Goal: Task Accomplishment & Management: Manage account settings

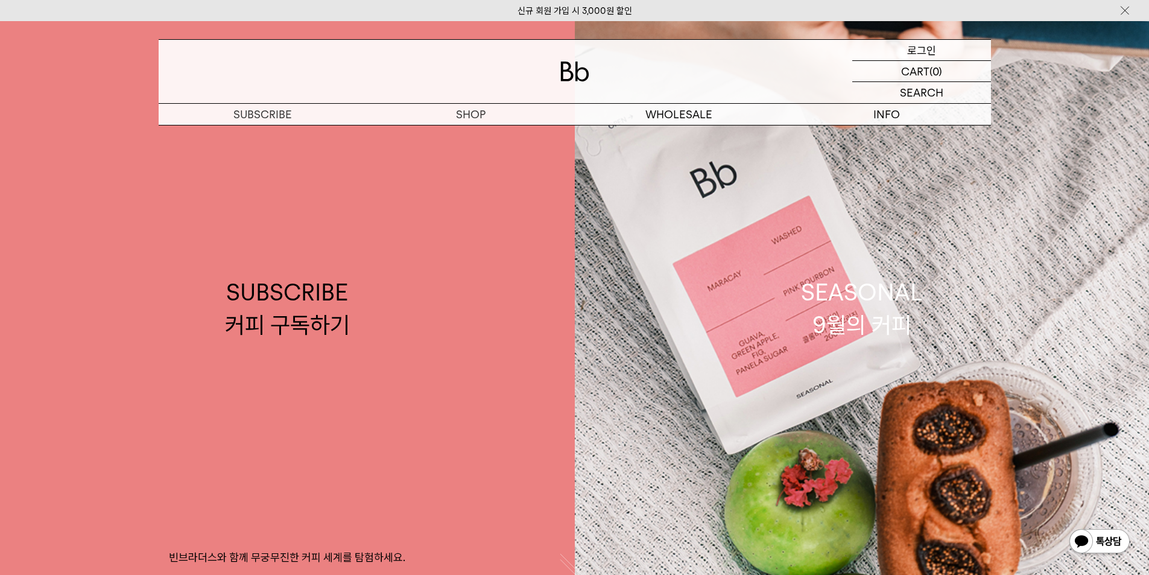
click at [910, 51] on p "로그인" at bounding box center [921, 50] width 29 height 21
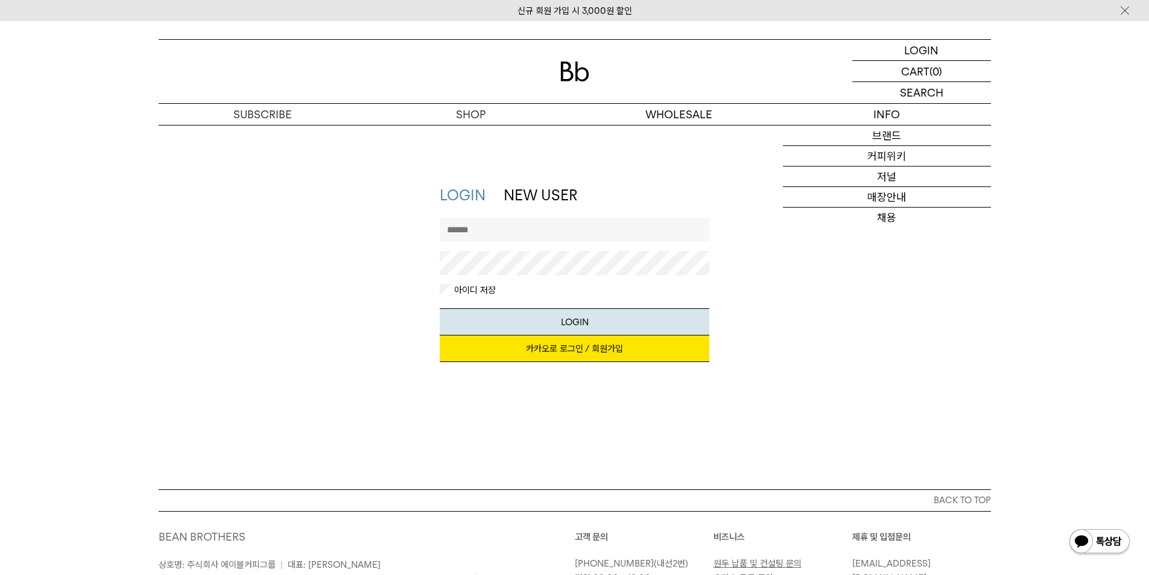
click at [578, 349] on link "카카오로 로그인 / 회원가입" at bounding box center [575, 348] width 270 height 27
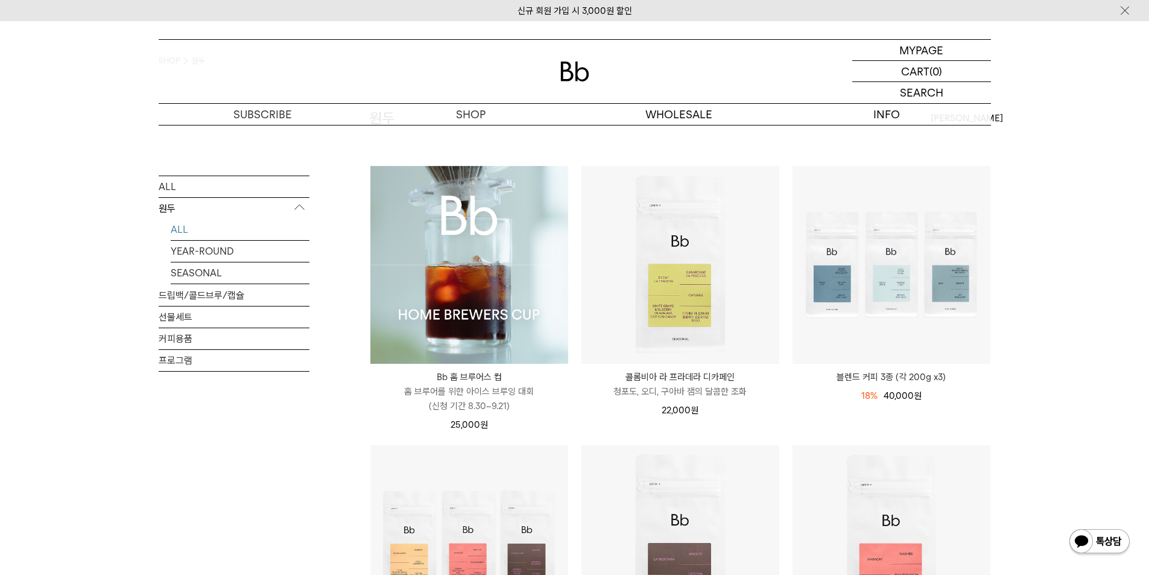
scroll to position [241, 0]
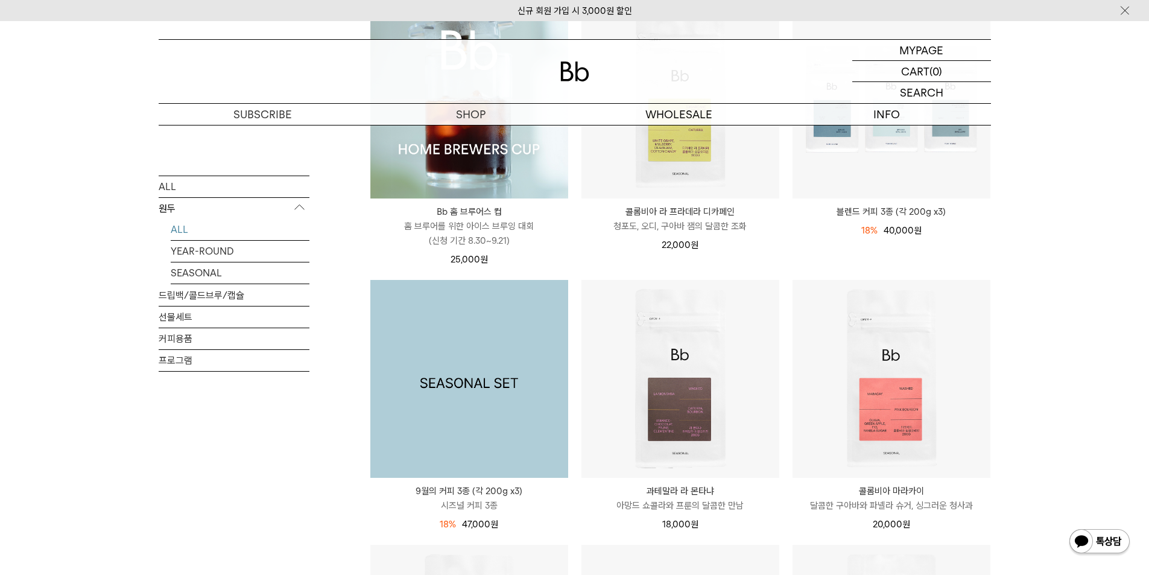
click at [448, 380] on img at bounding box center [469, 379] width 198 height 198
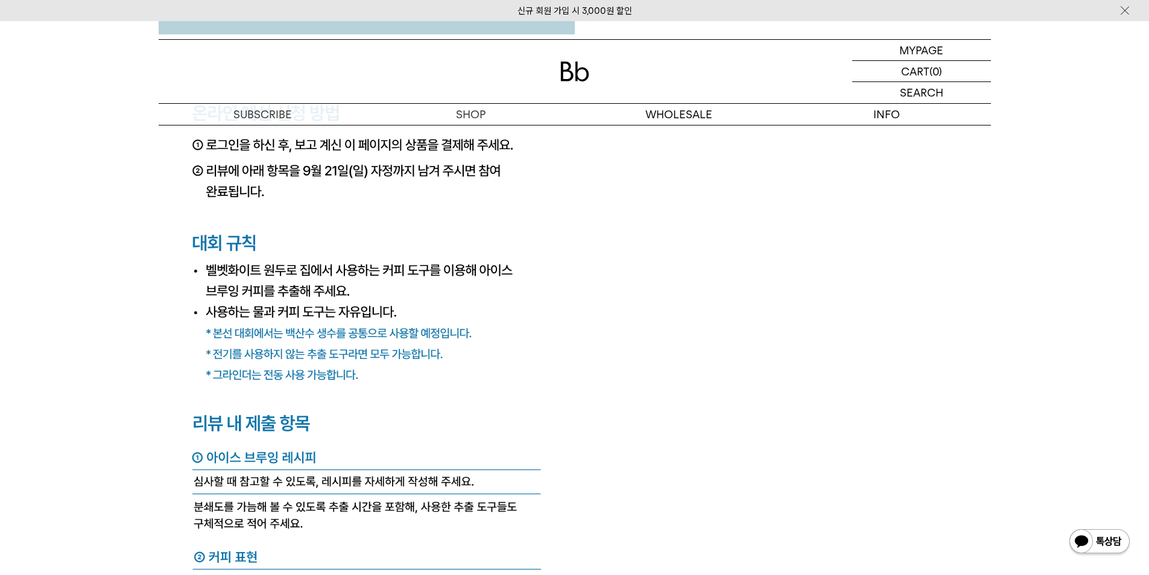
scroll to position [4523, 0]
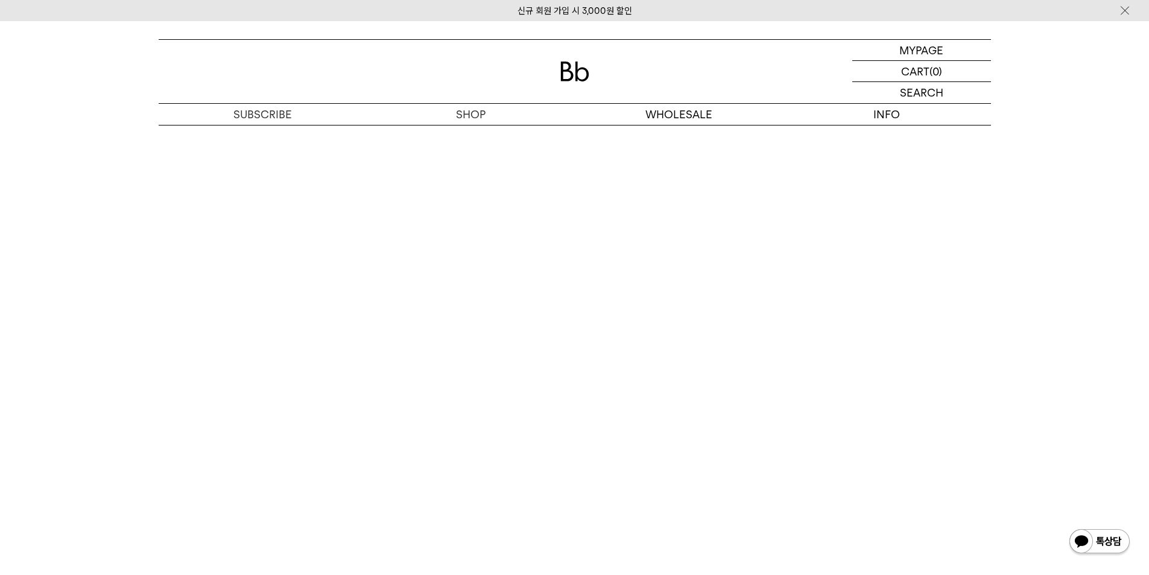
scroll to position [3015, 0]
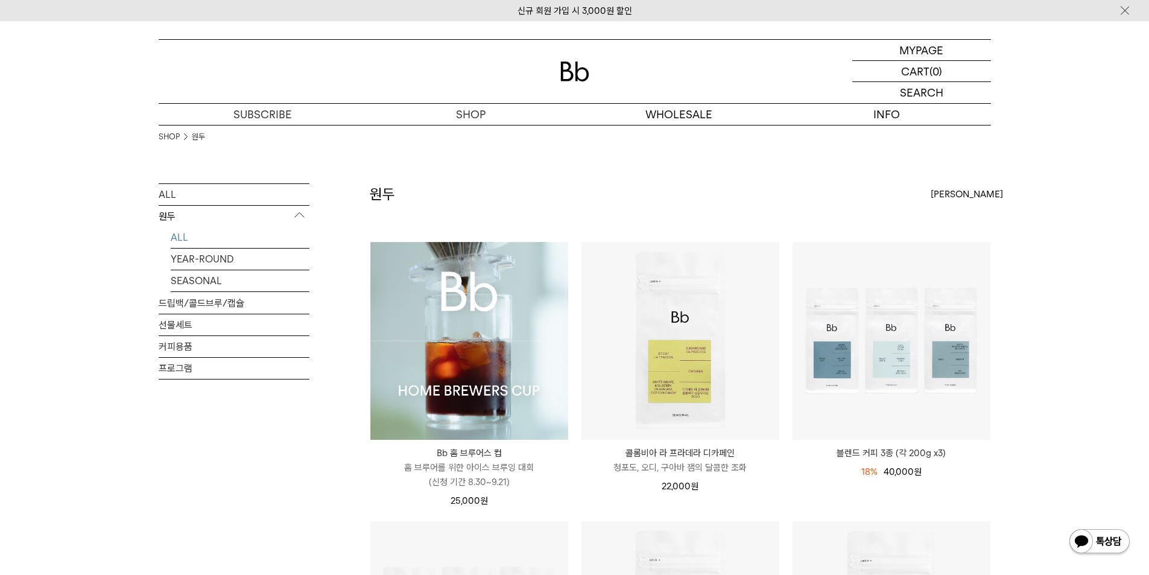
click at [592, 69] on div at bounding box center [575, 71] width 832 height 63
click at [581, 72] on img at bounding box center [574, 72] width 29 height 20
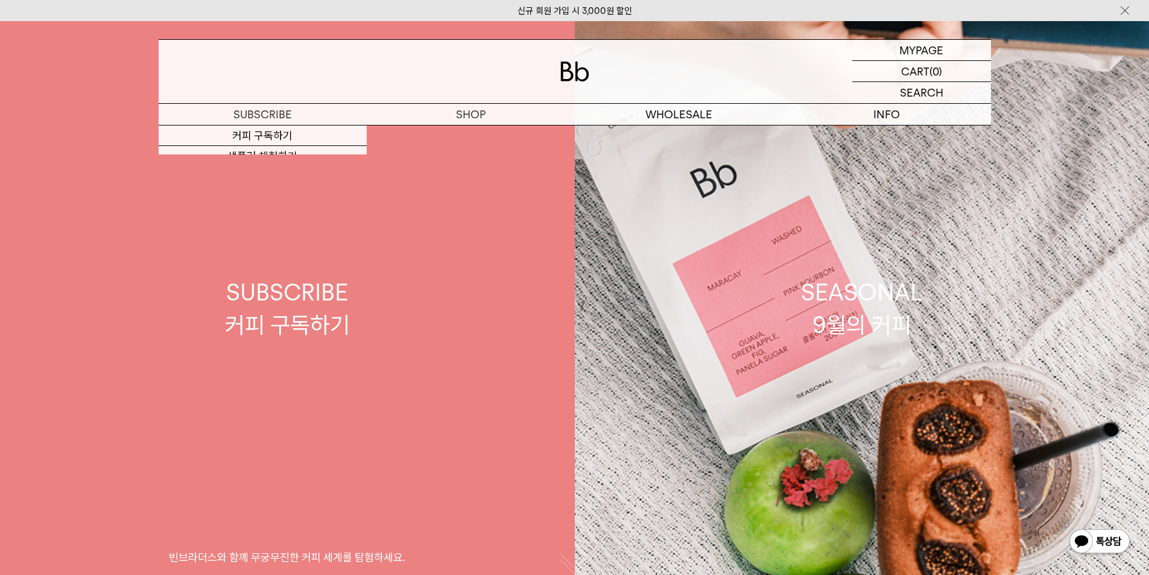
click at [379, 320] on link "SUBSCRIBE 커피 구독하기 빈브라더스와 함께 무궁무진한 커피 세계를 탐험하세요." at bounding box center [287, 308] width 575 height 575
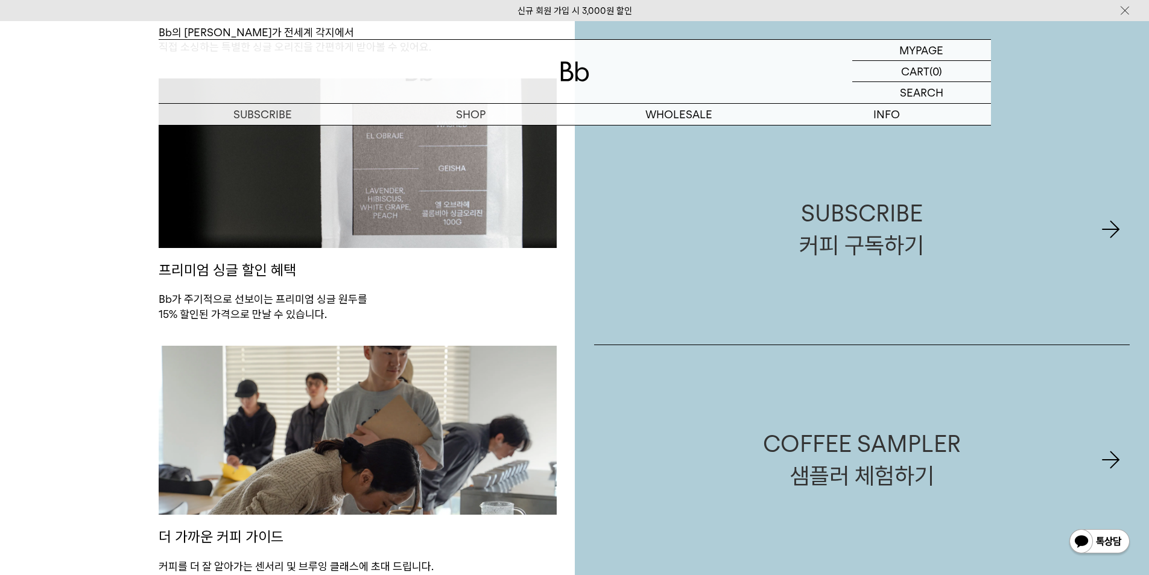
scroll to position [905, 0]
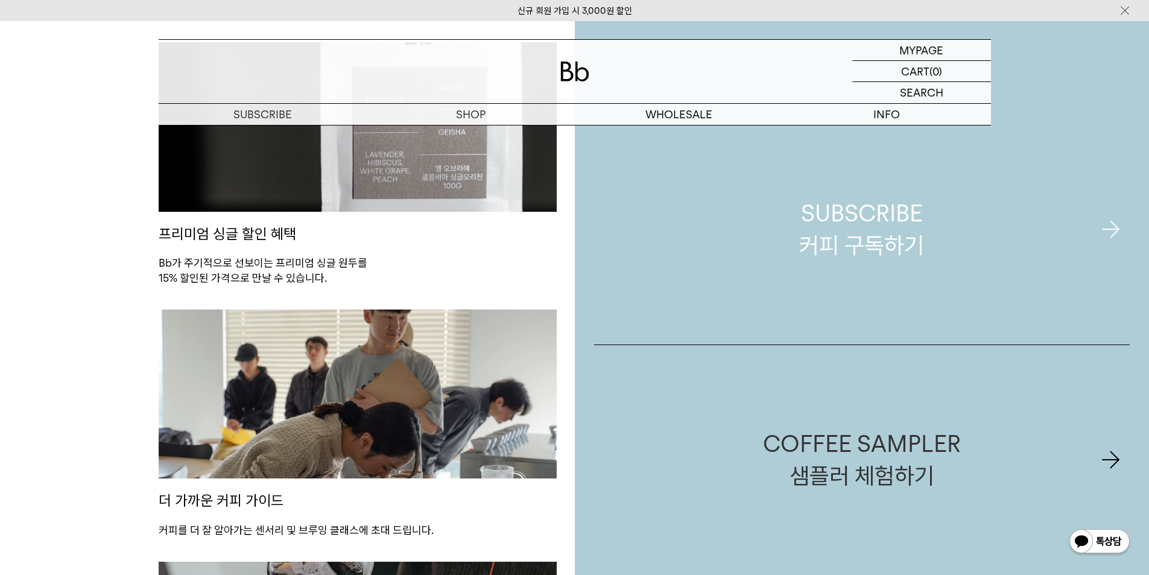
click at [660, 263] on link "SUBSCRIBE 커피 구독하기" at bounding box center [862, 230] width 536 height 230
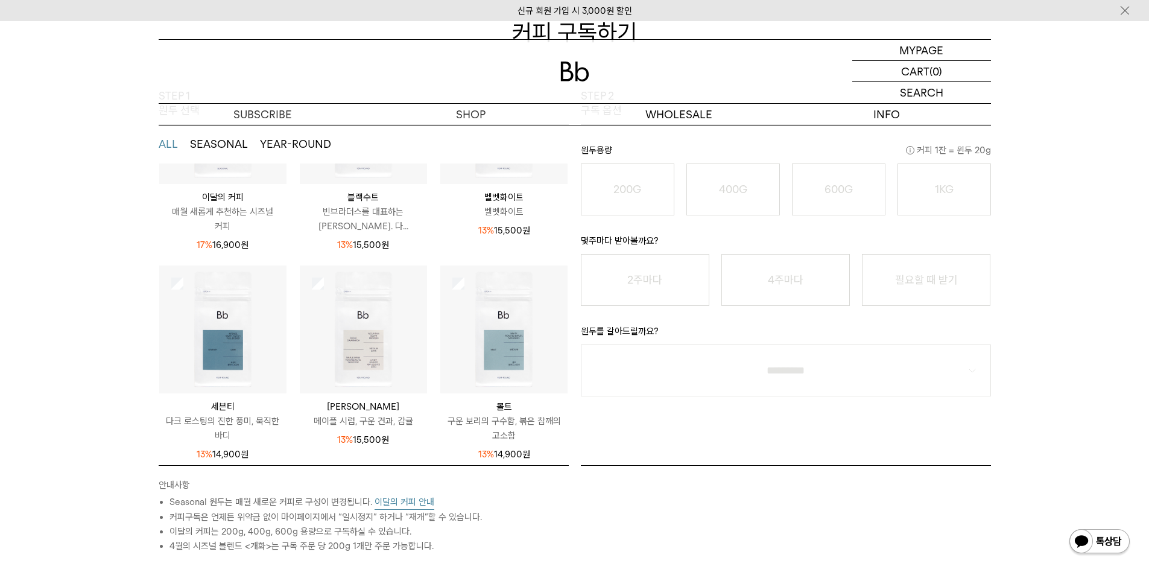
scroll to position [159, 0]
click at [904, 46] on p "마이페이지" at bounding box center [921, 50] width 48 height 21
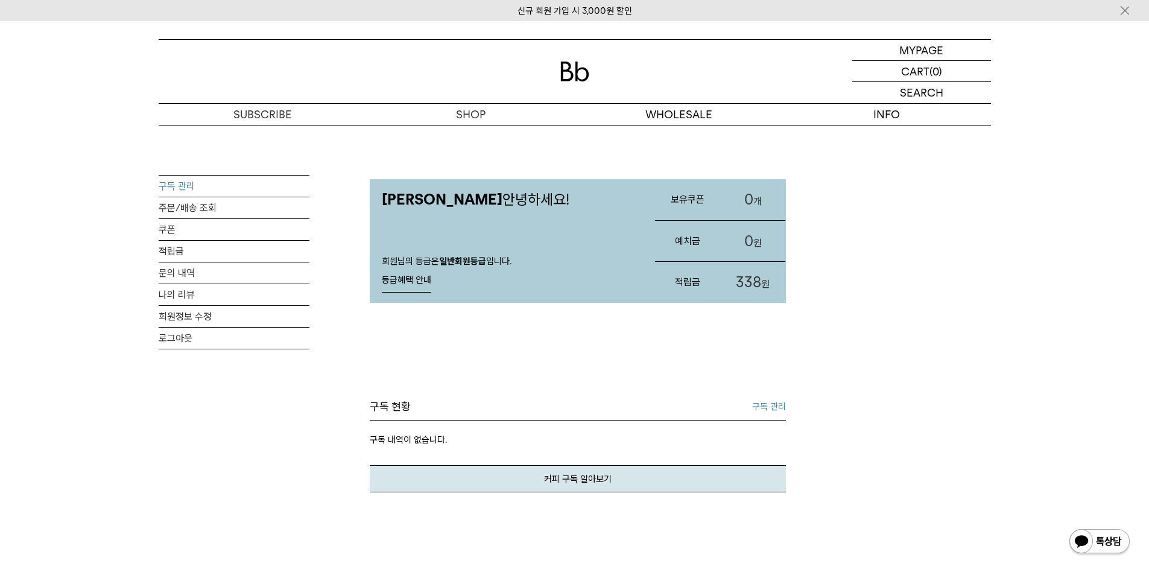
click at [198, 185] on link "구독 관리" at bounding box center [234, 185] width 151 height 21
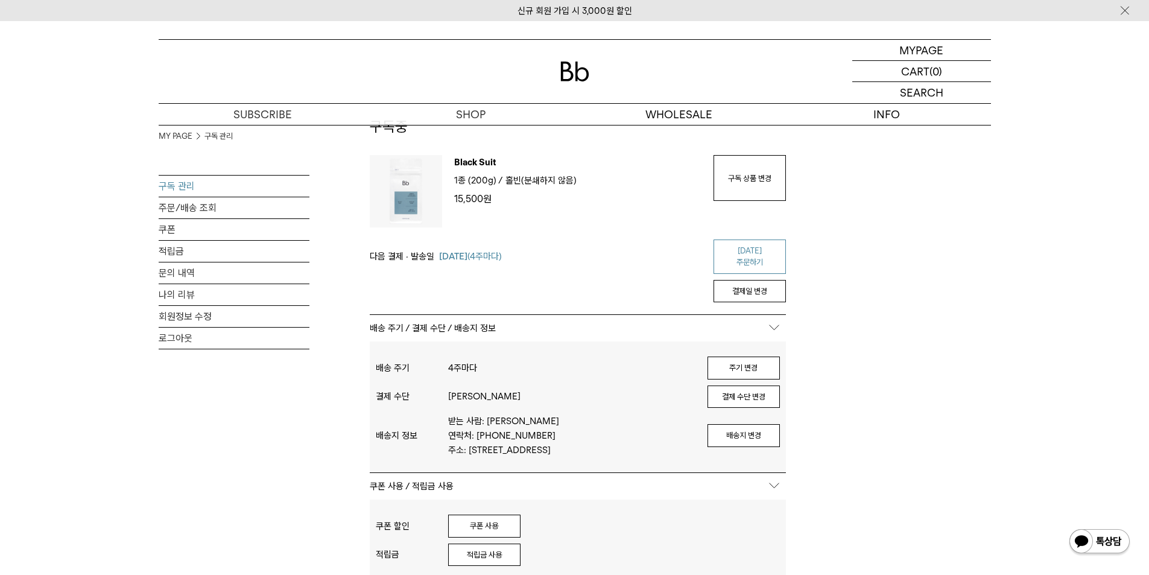
scroll to position [60, 0]
click at [760, 190] on link "구독 상품 변경" at bounding box center [749, 180] width 72 height 46
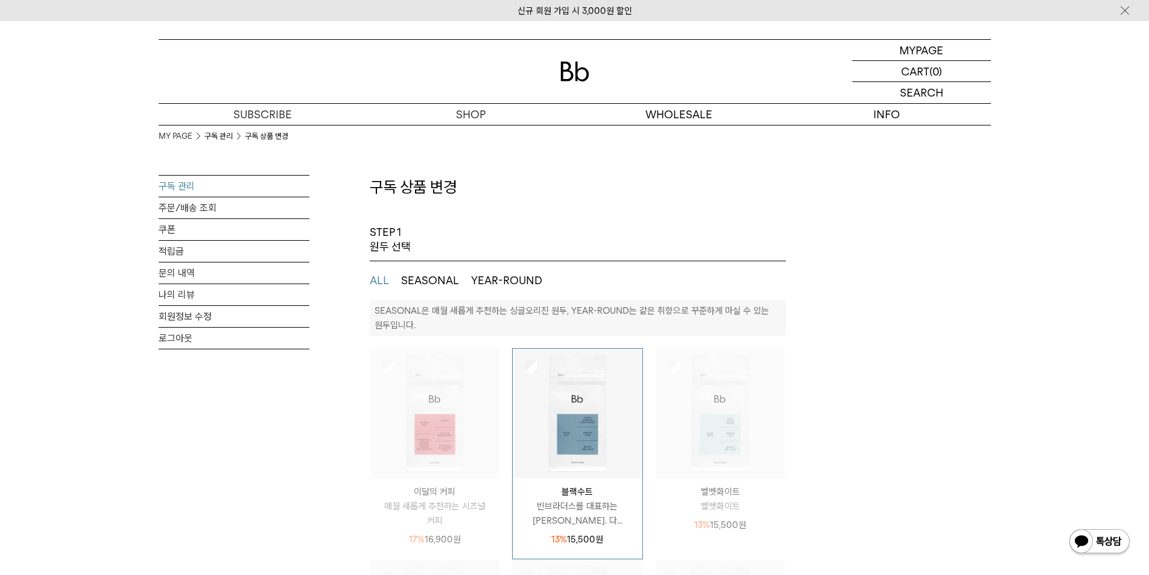
select select "**"
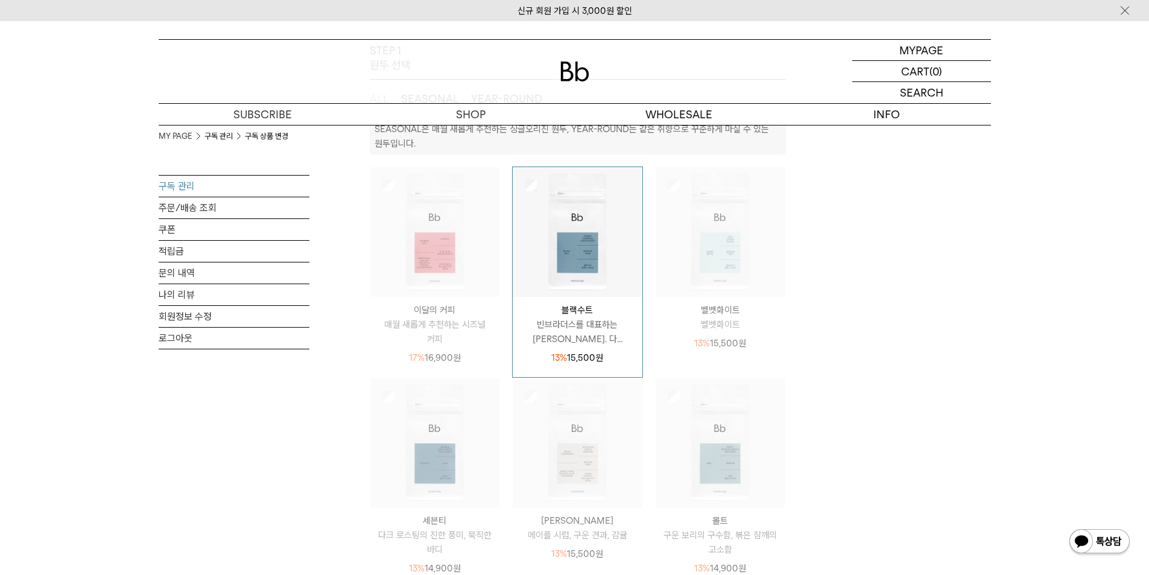
scroll to position [181, 0]
click at [435, 261] on img at bounding box center [435, 233] width 130 height 130
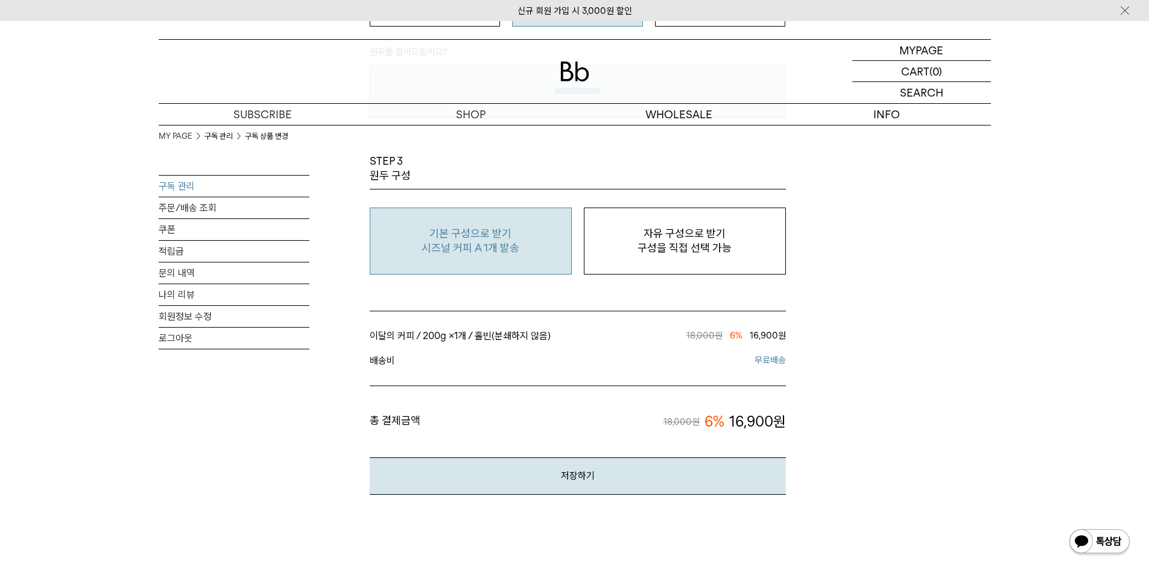
scroll to position [1025, 0]
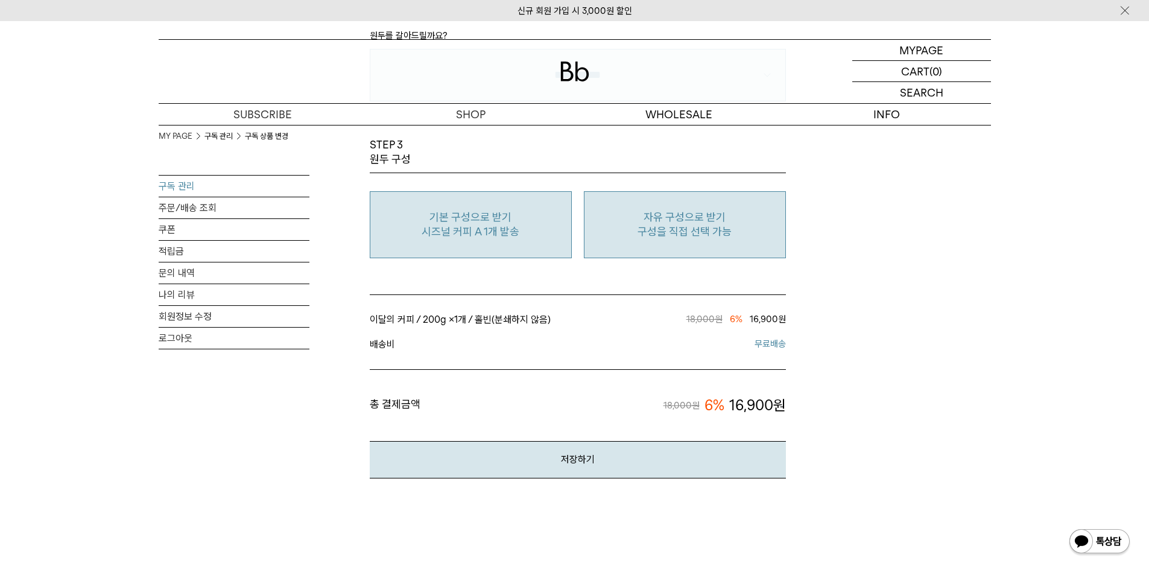
click at [628, 238] on p "구성을 직접 선택 가능" at bounding box center [684, 231] width 189 height 14
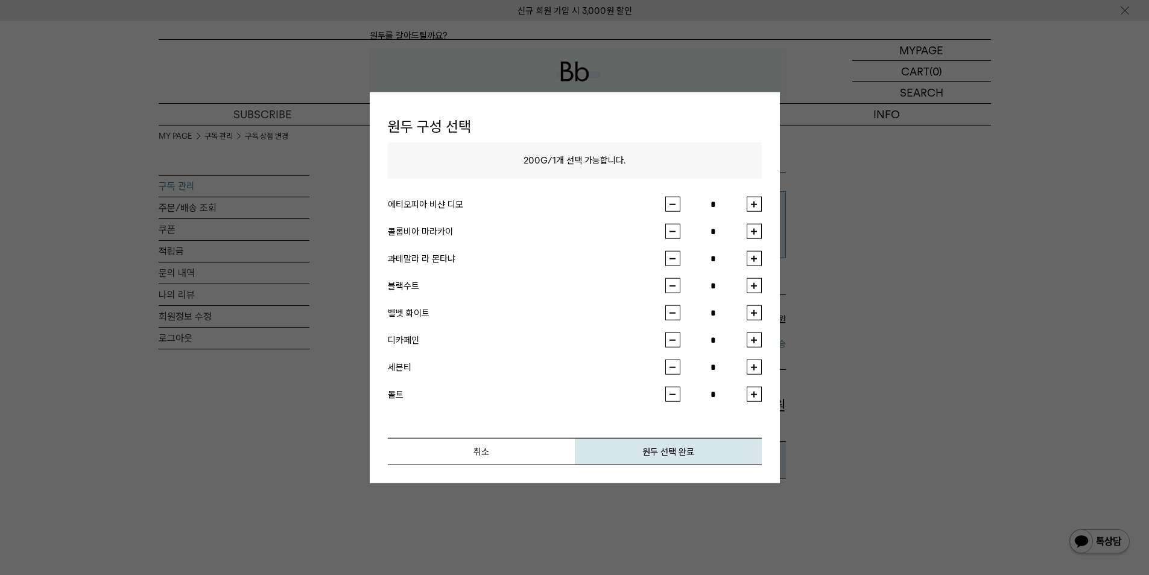
click at [924, 375] on div at bounding box center [574, 287] width 1149 height 575
click at [504, 450] on button "취소" at bounding box center [481, 451] width 187 height 27
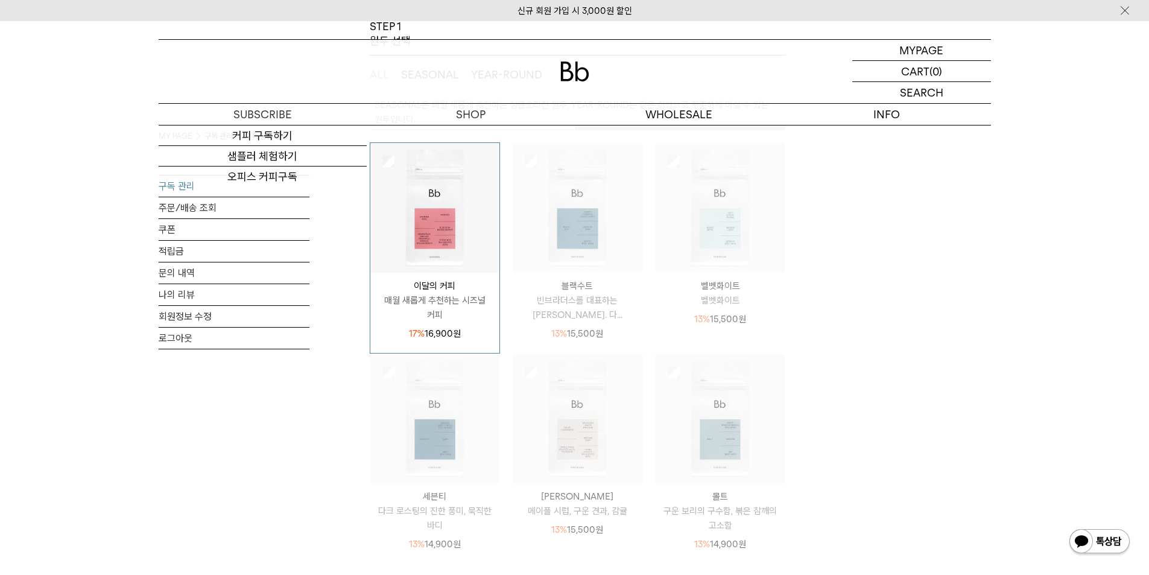
scroll to position [0, 0]
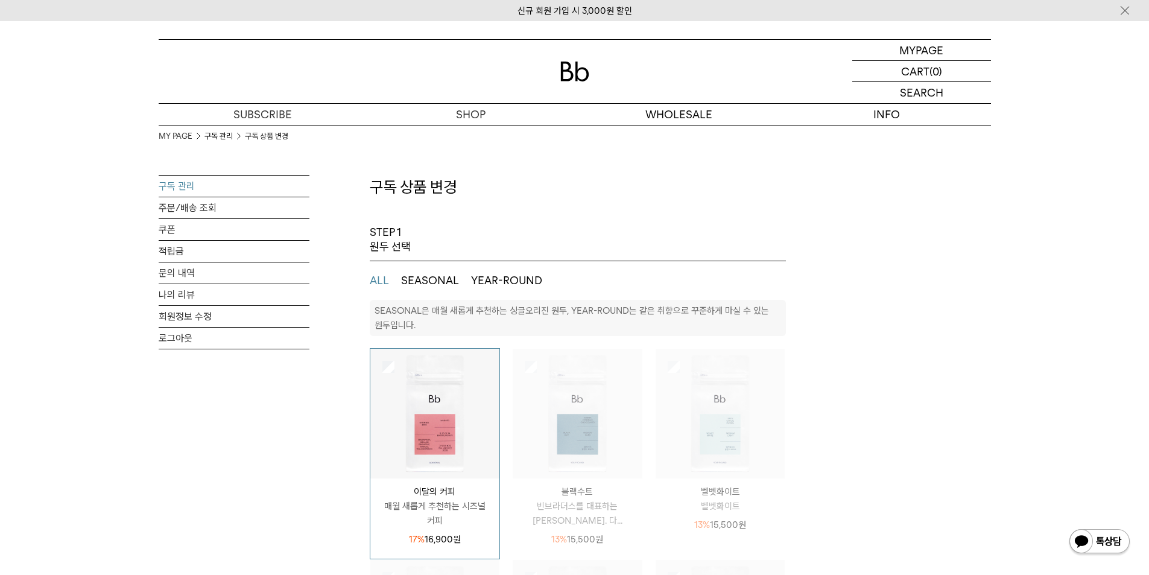
click at [583, 69] on img at bounding box center [574, 72] width 29 height 20
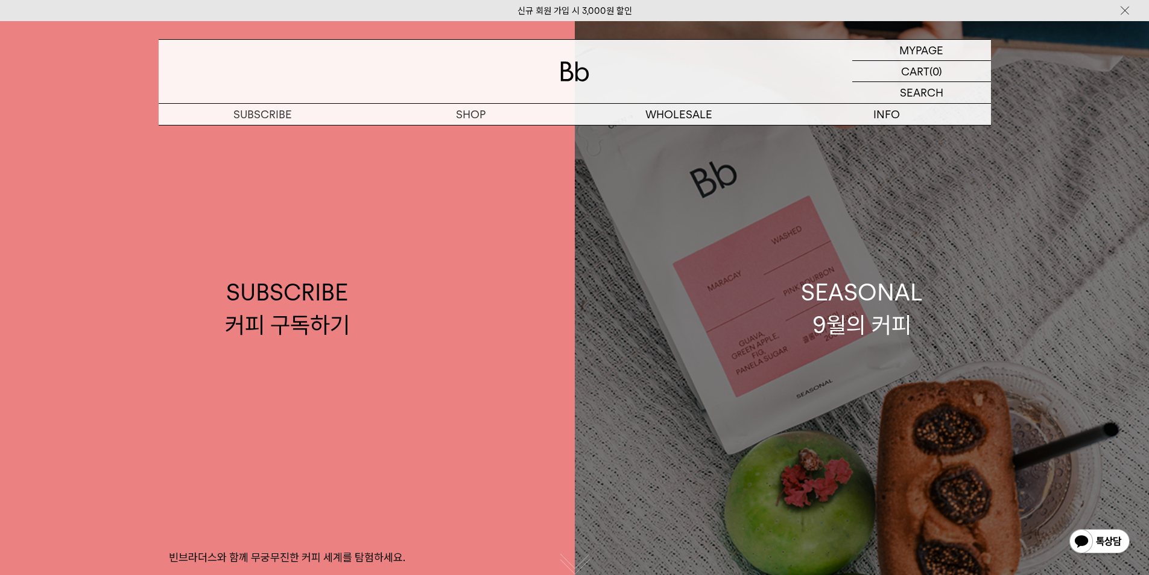
click at [730, 286] on link "SEASONAL 9월의 커피" at bounding box center [862, 308] width 575 height 575
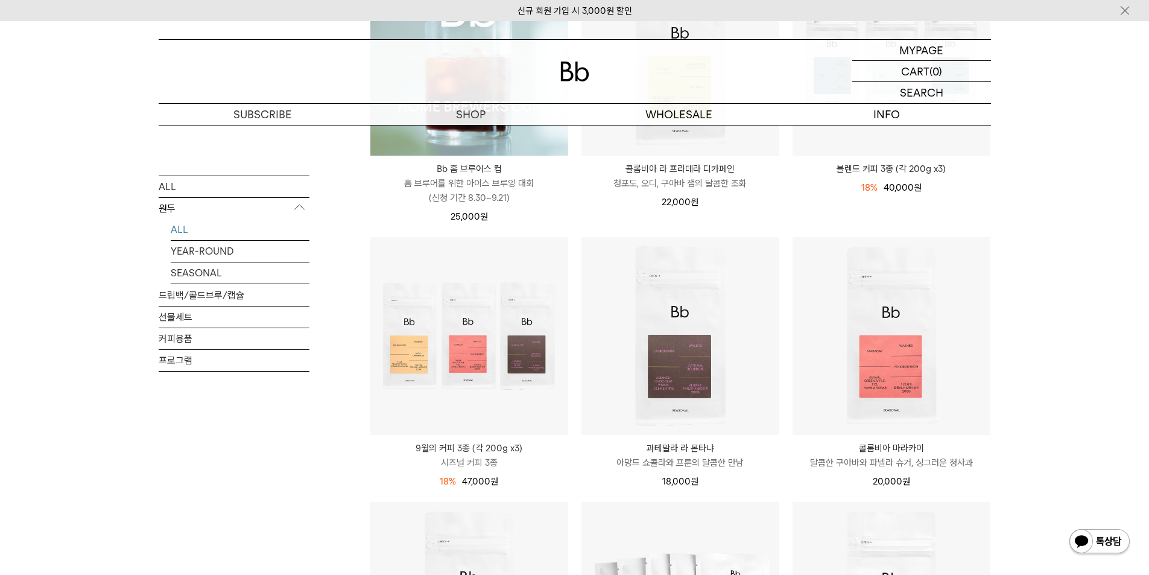
scroll to position [302, 0]
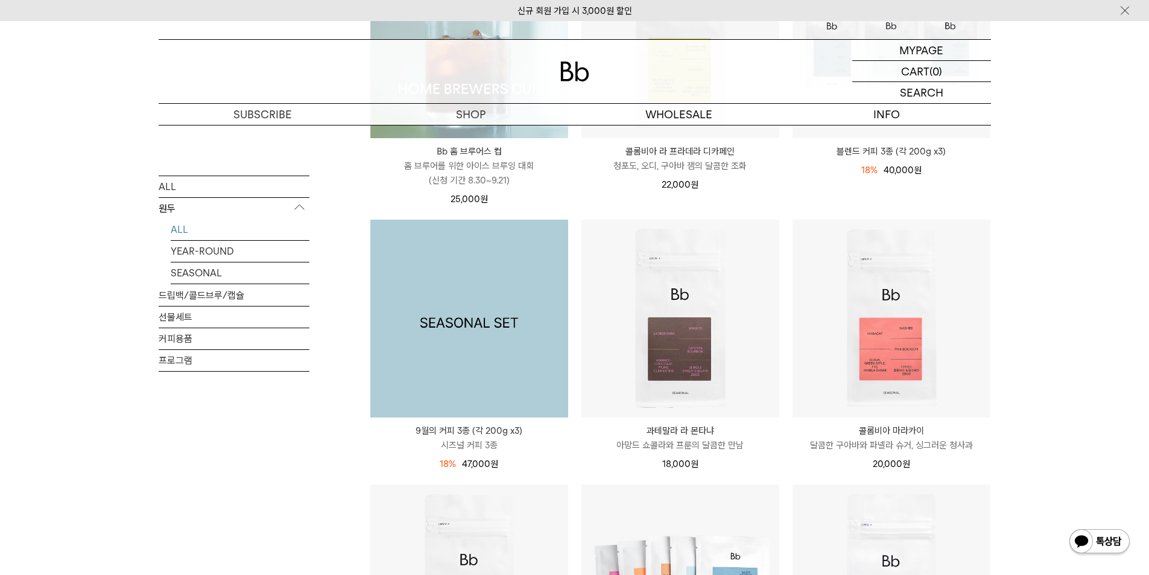
click at [506, 367] on img at bounding box center [469, 319] width 198 height 198
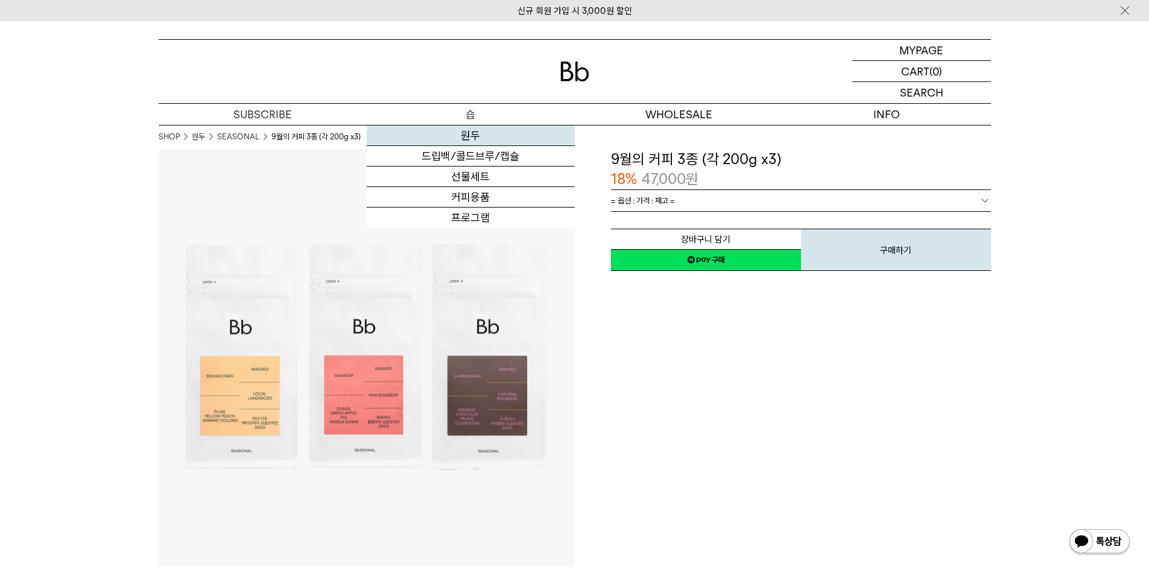
click at [480, 128] on link "원두" at bounding box center [471, 135] width 208 height 21
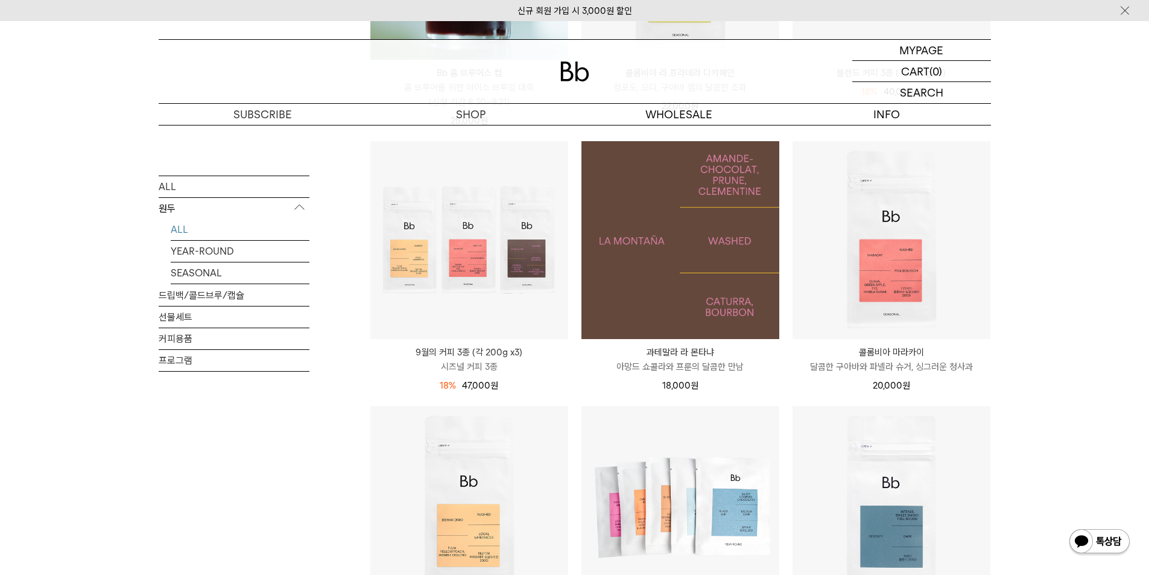
scroll to position [362, 0]
